Goal: Task Accomplishment & Management: Manage account settings

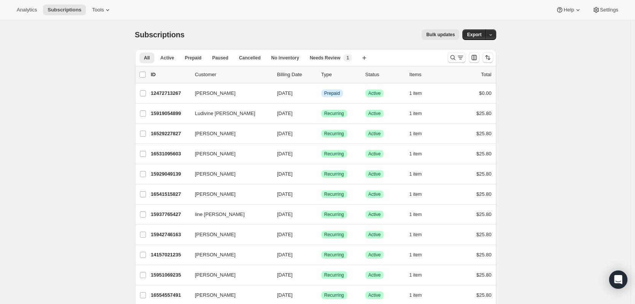
click at [459, 58] on icon "Search and filter results" at bounding box center [461, 58] width 8 height 8
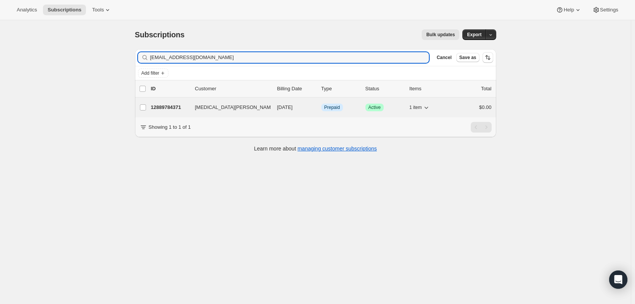
type input "[EMAIL_ADDRESS][DOMAIN_NAME]"
click at [193, 102] on div "12889784371 [MEDICAL_DATA][PERSON_NAME] [DATE] Info Prepaid Success Active 1 it…" at bounding box center [321, 107] width 341 height 11
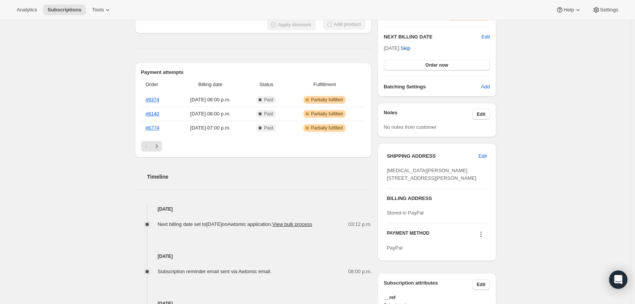
scroll to position [38, 0]
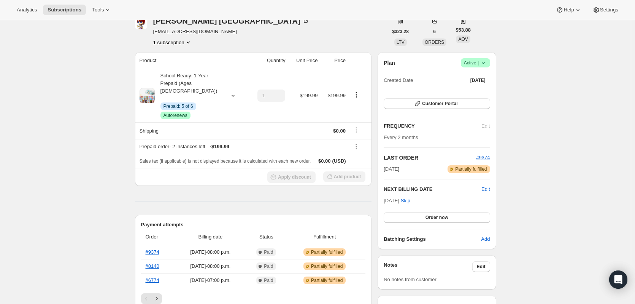
drag, startPoint x: 387, startPoint y: 201, endPoint x: 406, endPoint y: 202, distance: 19.0
click at [406, 202] on span "[DATE] · Skip" at bounding box center [397, 200] width 27 height 6
click at [398, 201] on span "[DATE] · Skip" at bounding box center [397, 200] width 27 height 6
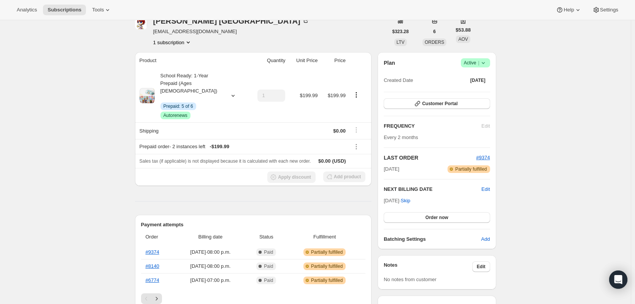
copy span "[DATE] ·"
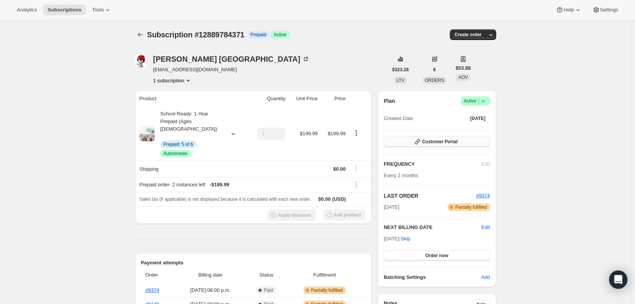
click at [419, 144] on icon "button" at bounding box center [418, 142] width 8 height 8
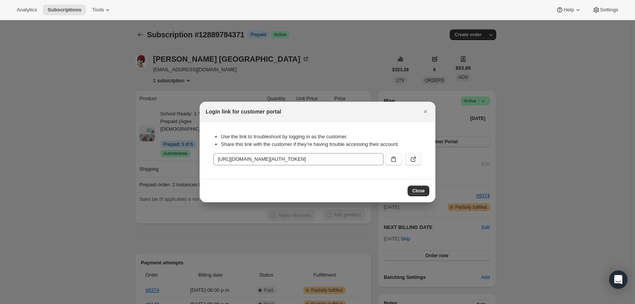
click at [410, 161] on icon ":rcd:" at bounding box center [414, 159] width 8 height 8
click at [143, 90] on div at bounding box center [317, 152] width 635 height 304
